Goal: Navigation & Orientation: Go to known website

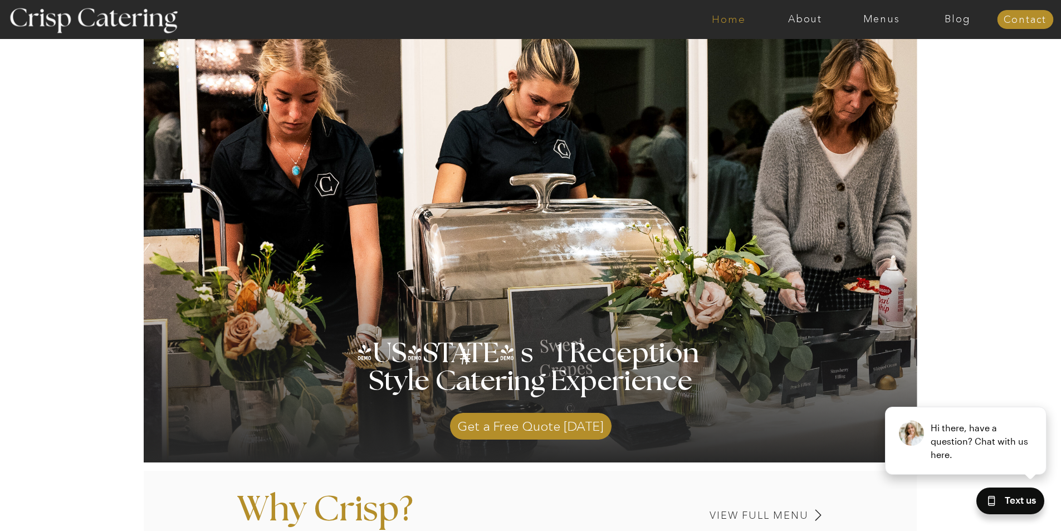
click at [706, 21] on nav "Home" at bounding box center [729, 19] width 76 height 11
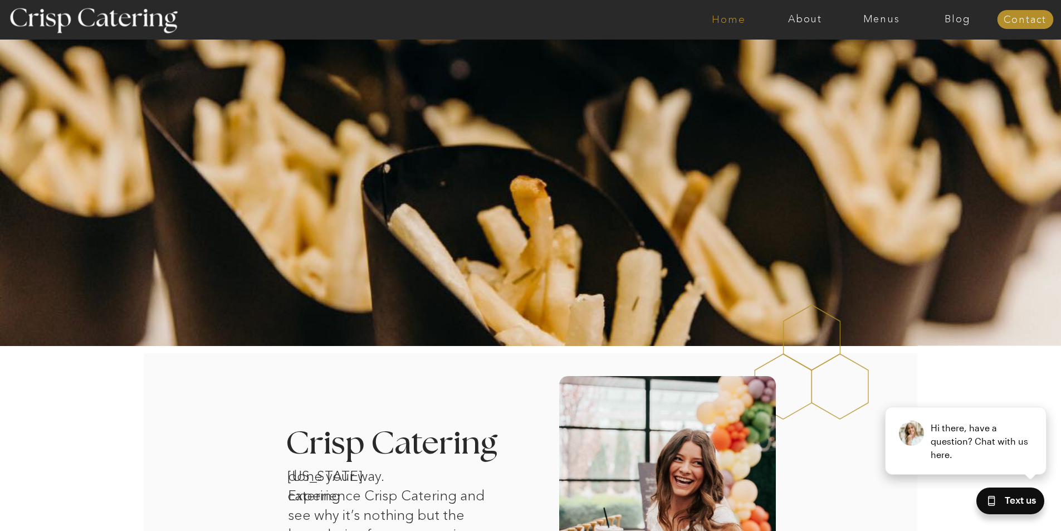
click at [706, 22] on nav "Home" at bounding box center [729, 19] width 76 height 11
